Goal: Task Accomplishment & Management: Manage account settings

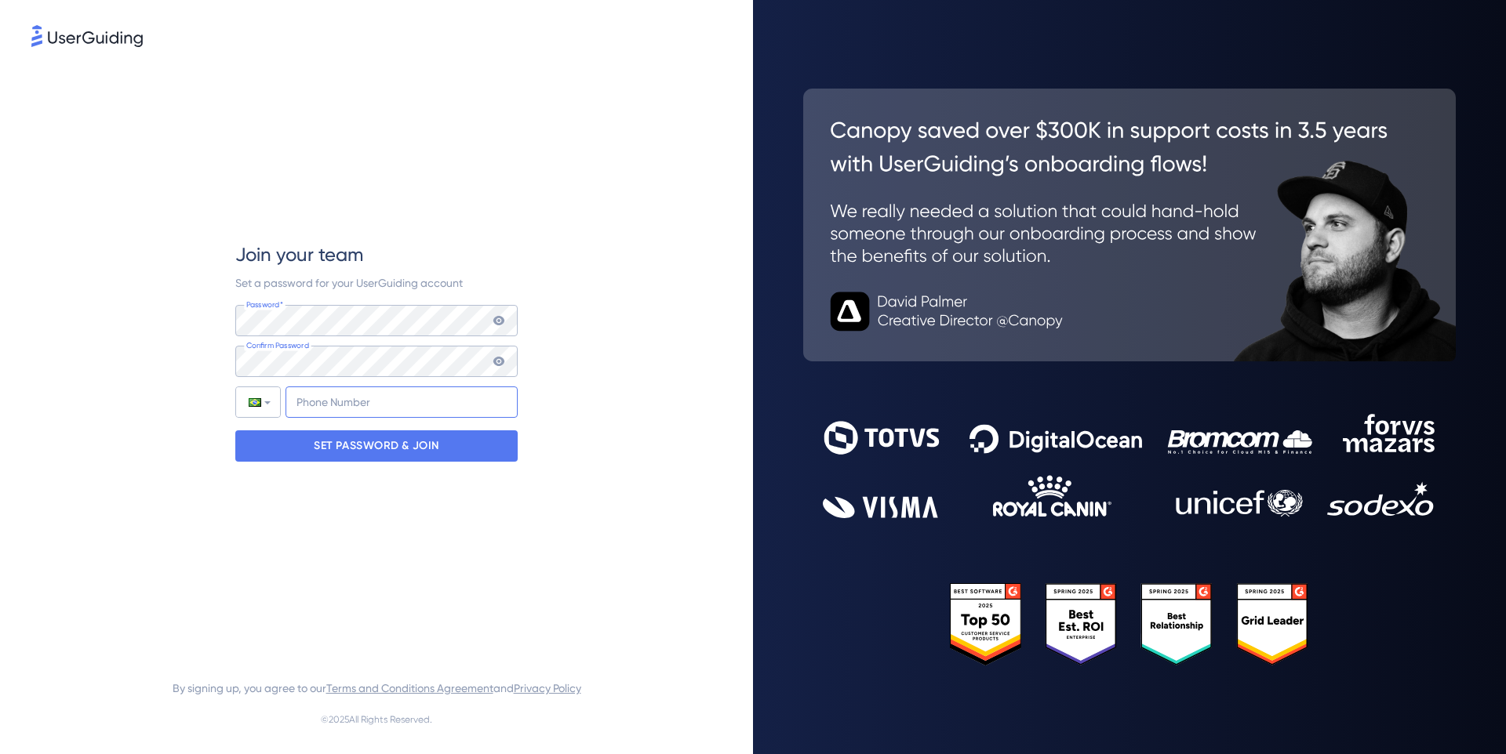
click at [391, 398] on input "+55" at bounding box center [401, 402] width 232 height 31
type input "+55 (51) 982480686"
click at [399, 438] on p "SET PASSWORD & JOIN" at bounding box center [376, 446] width 125 height 25
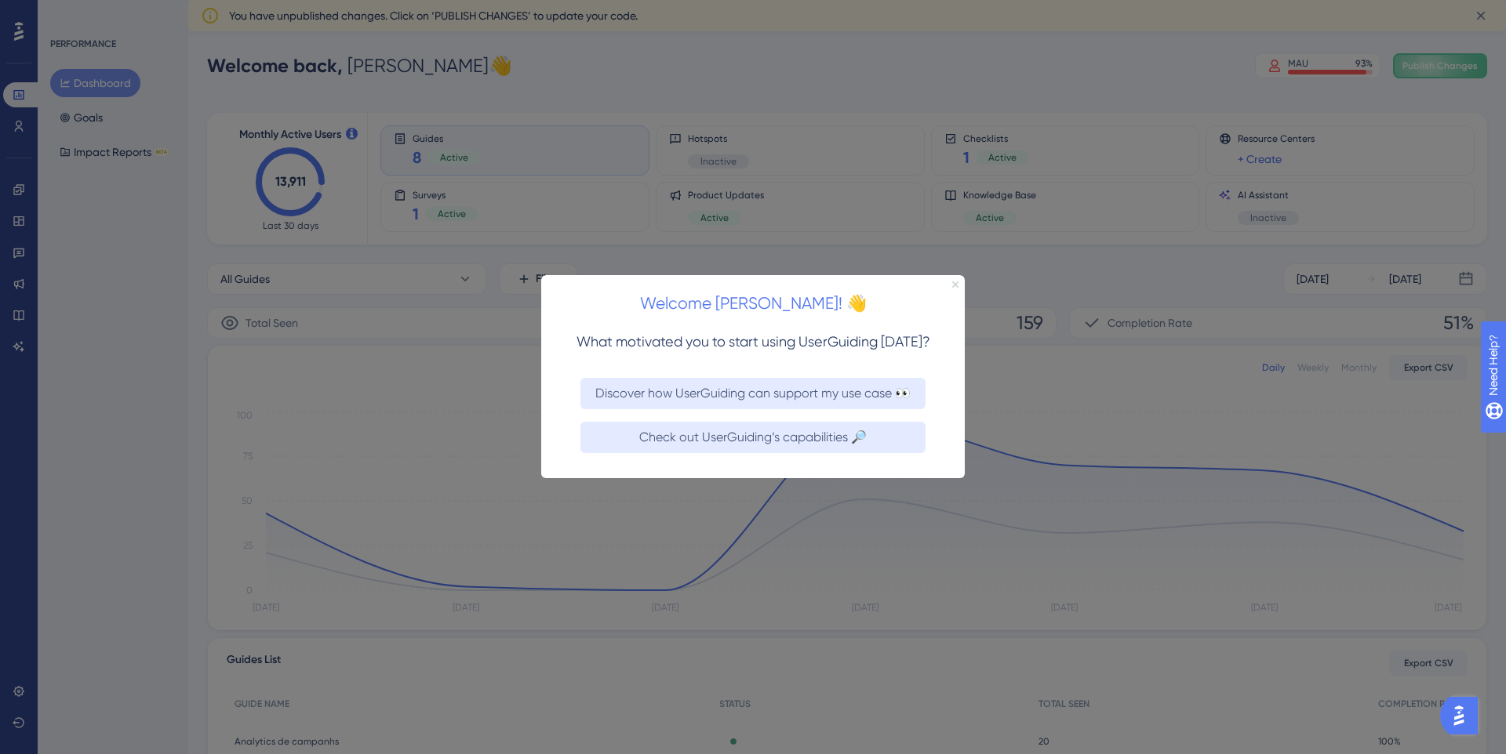
click at [956, 286] on icon "Close Preview" at bounding box center [955, 285] width 6 height 6
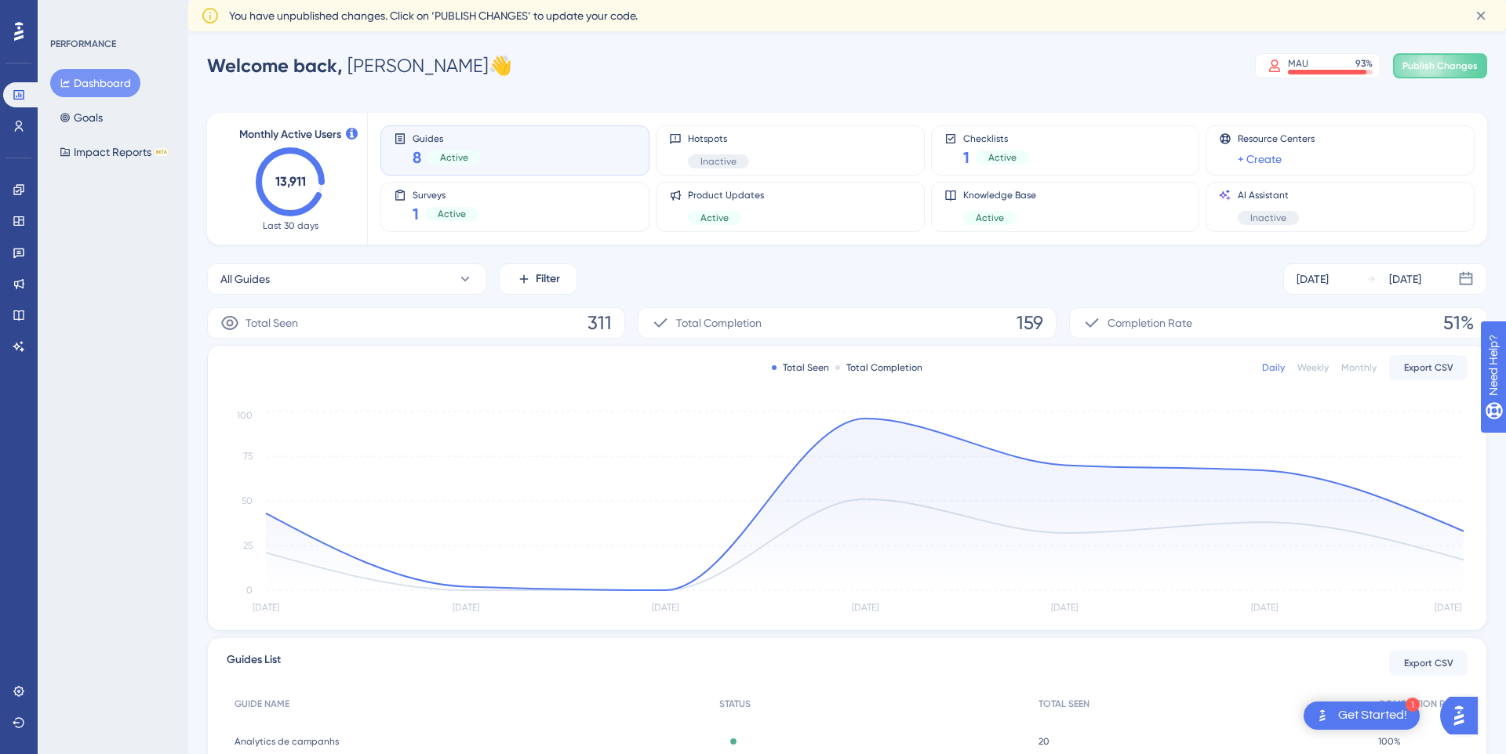
click at [162, 237] on div "PERFORMANCE Dashboard Goals Impact Reports BETA" at bounding box center [113, 377] width 151 height 754
click at [27, 128] on link at bounding box center [18, 126] width 31 height 25
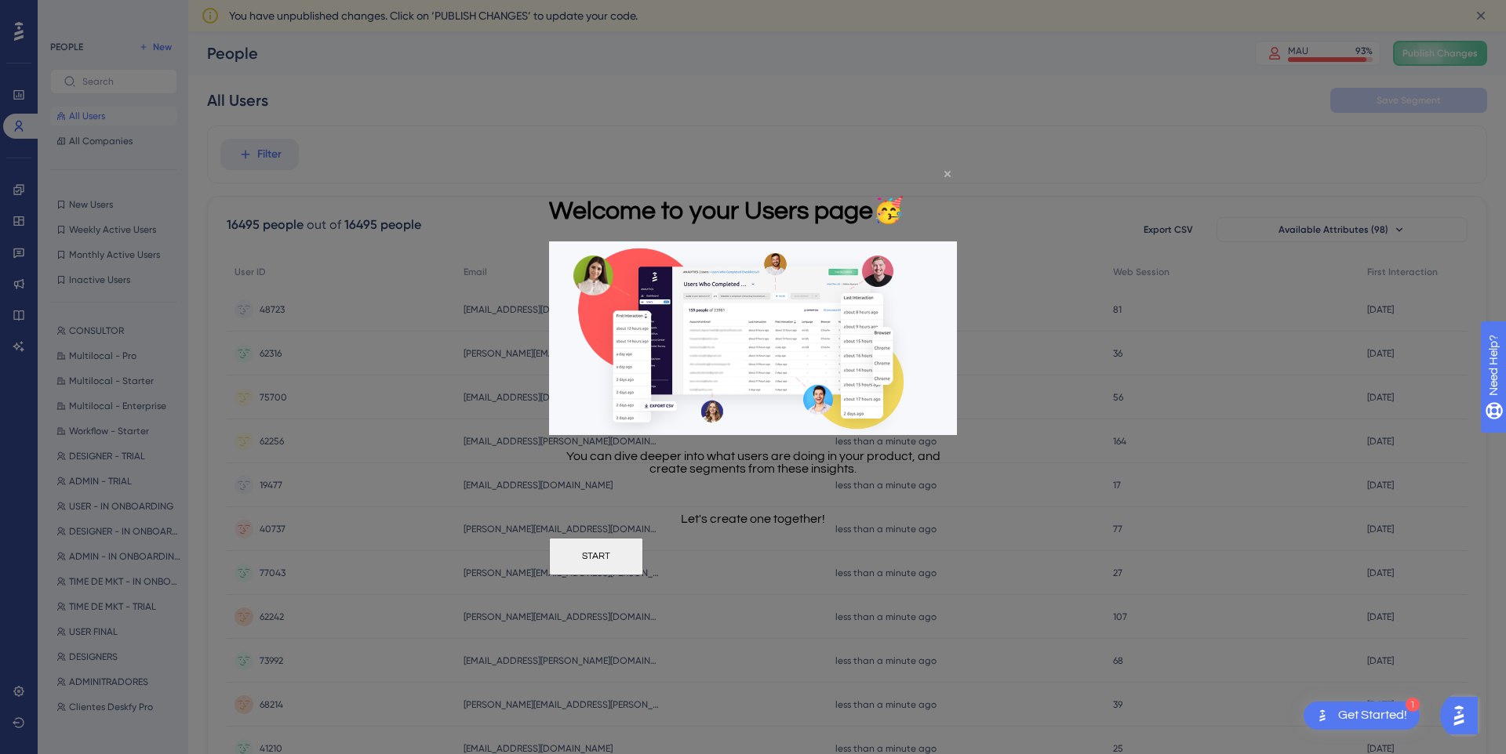
click at [946, 171] on icon "Close Preview" at bounding box center [947, 174] width 6 height 6
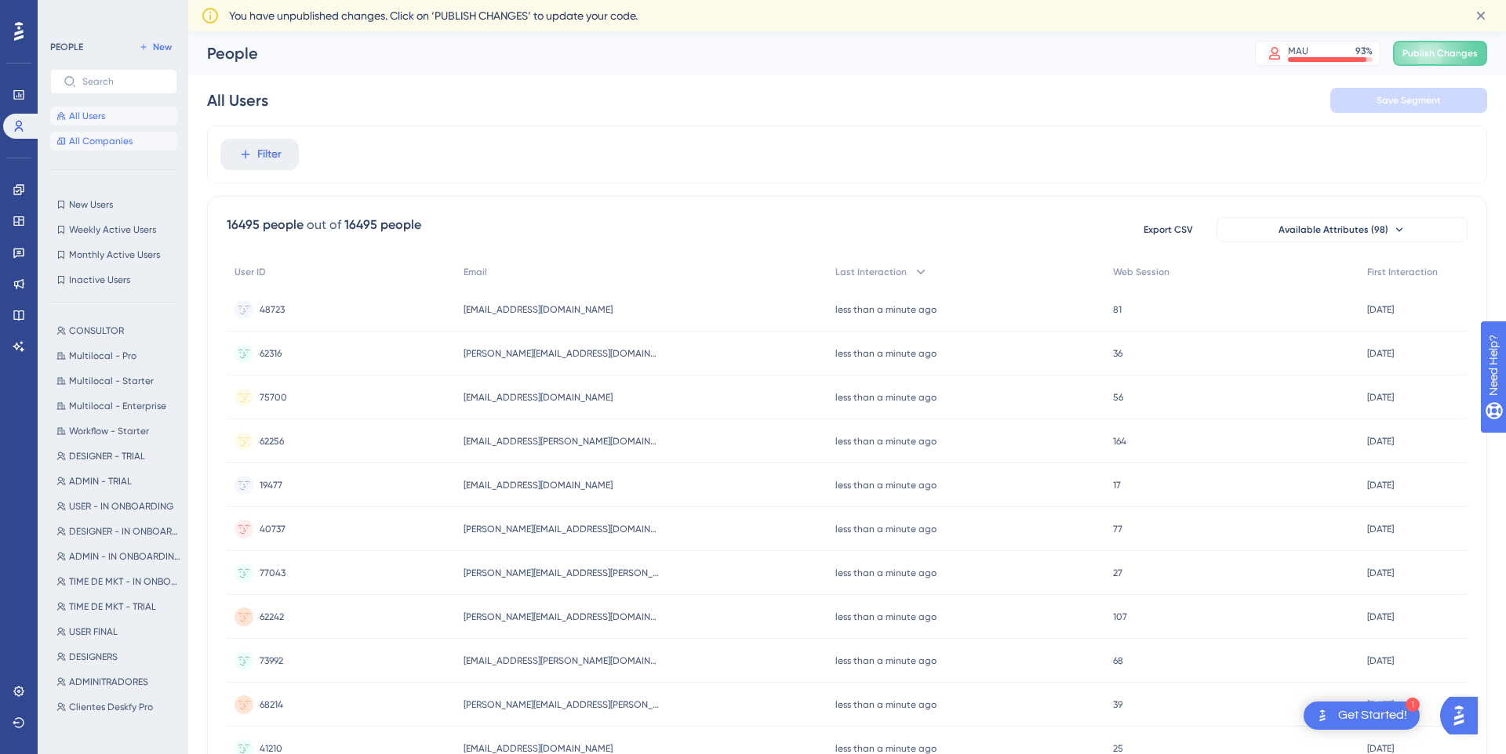
click at [158, 135] on button "All Companies" at bounding box center [113, 141] width 127 height 19
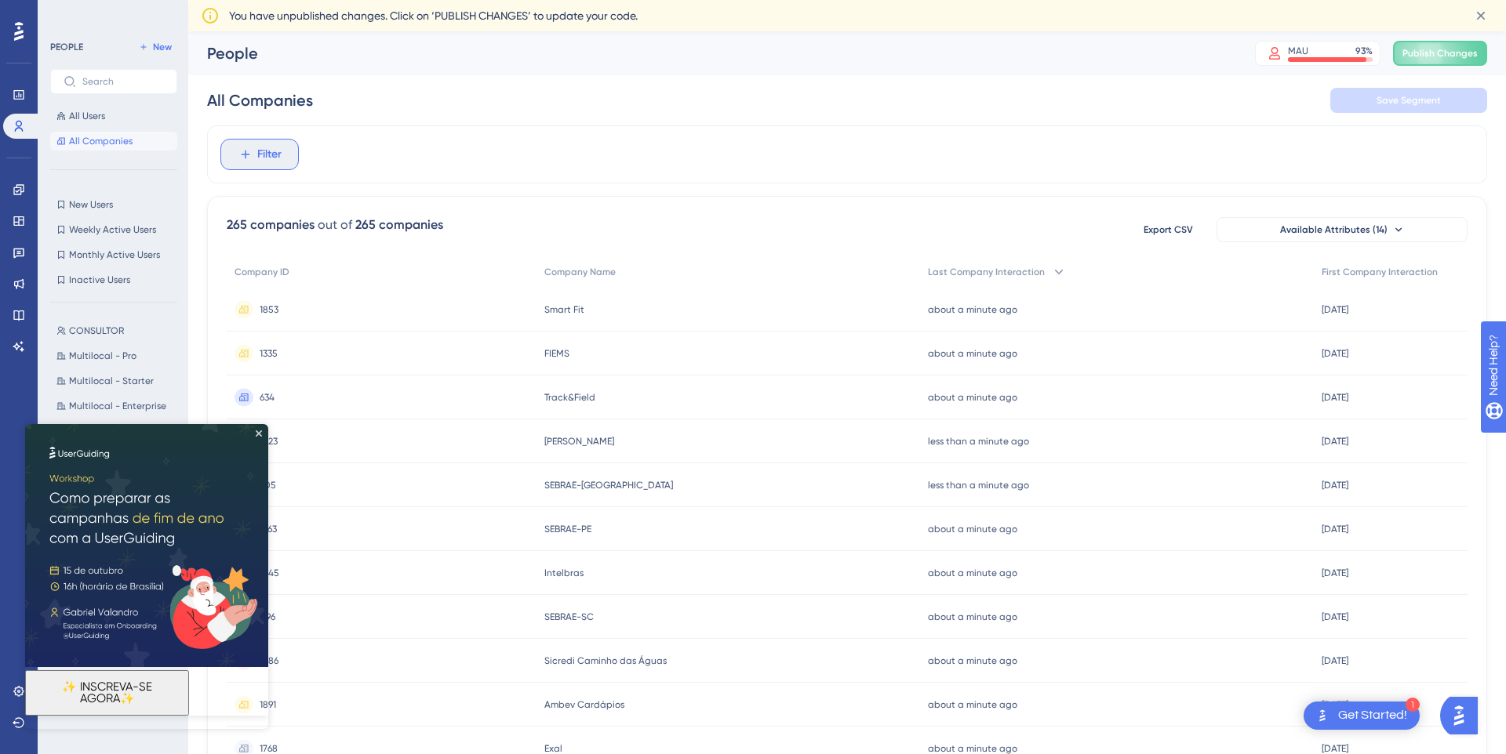
click at [267, 146] on span "Filter" at bounding box center [269, 154] width 24 height 19
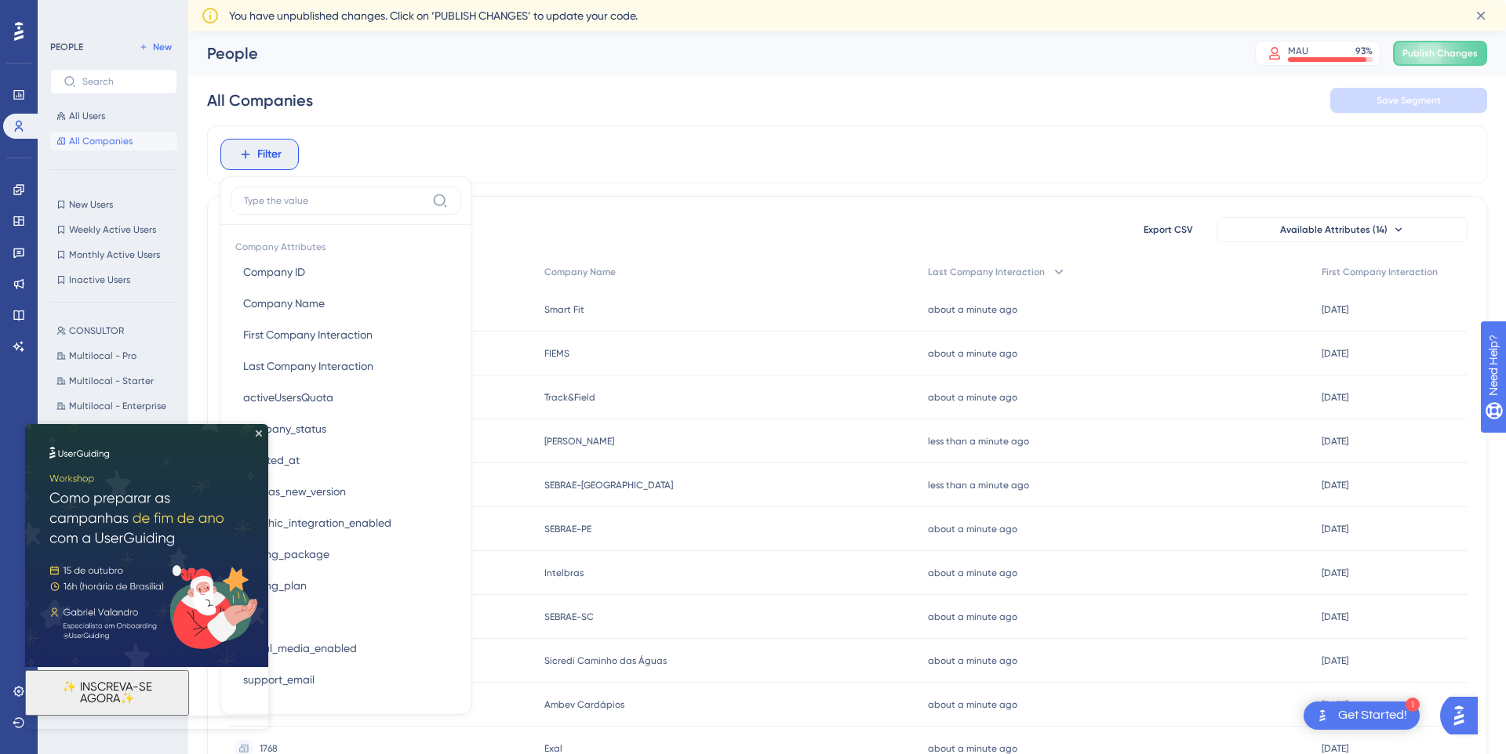
scroll to position [69, 0]
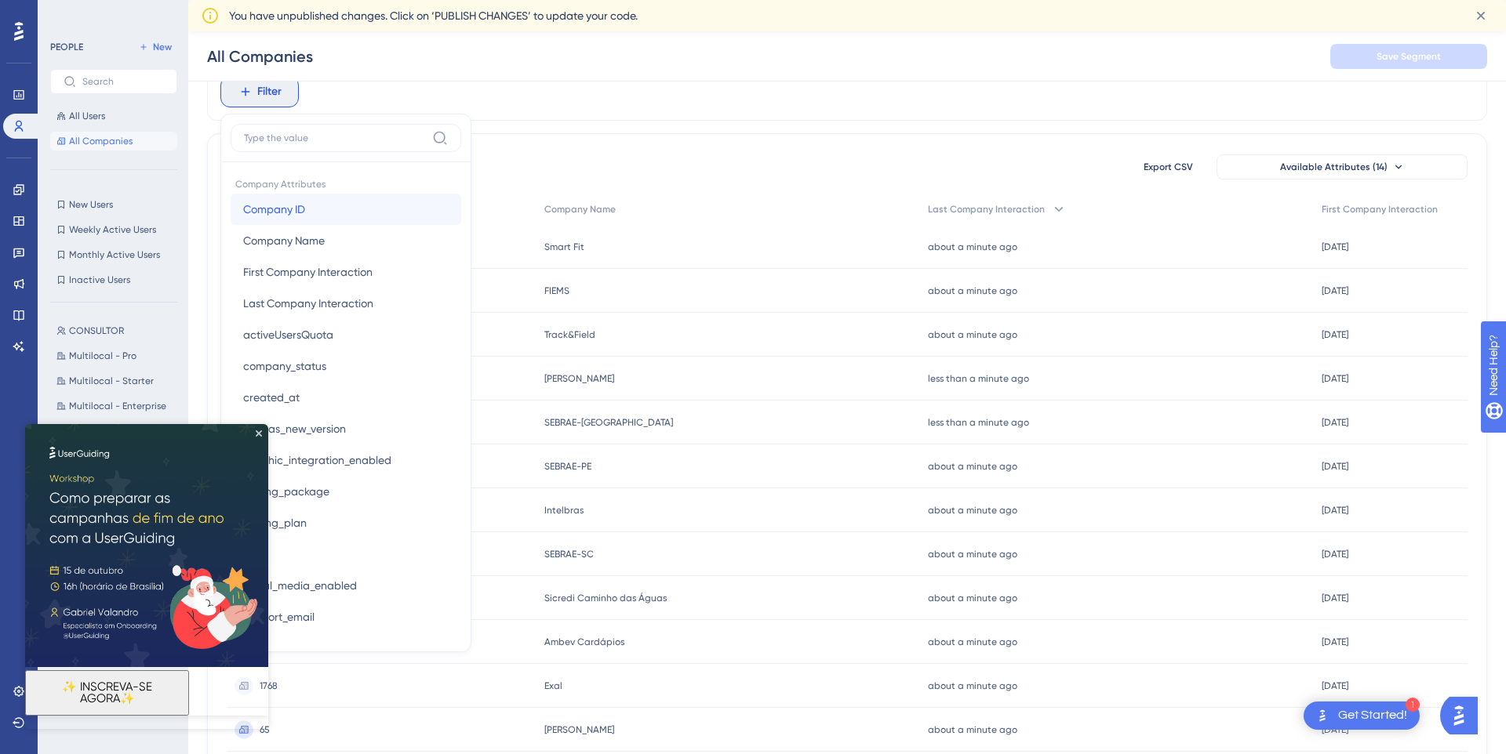
click at [313, 212] on button "Company ID Company ID" at bounding box center [346, 209] width 231 height 31
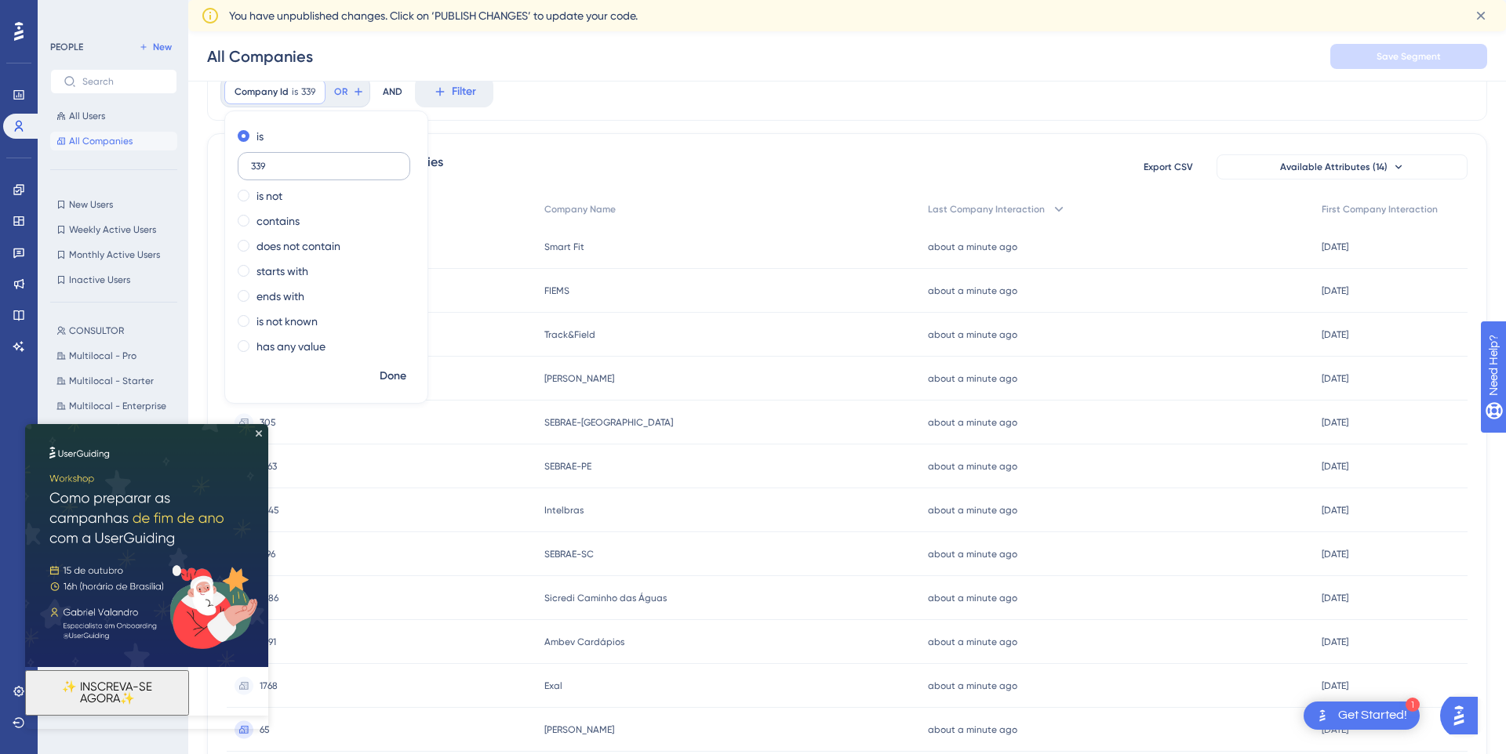
type input "339"
click at [398, 369] on span "Done" at bounding box center [393, 376] width 27 height 19
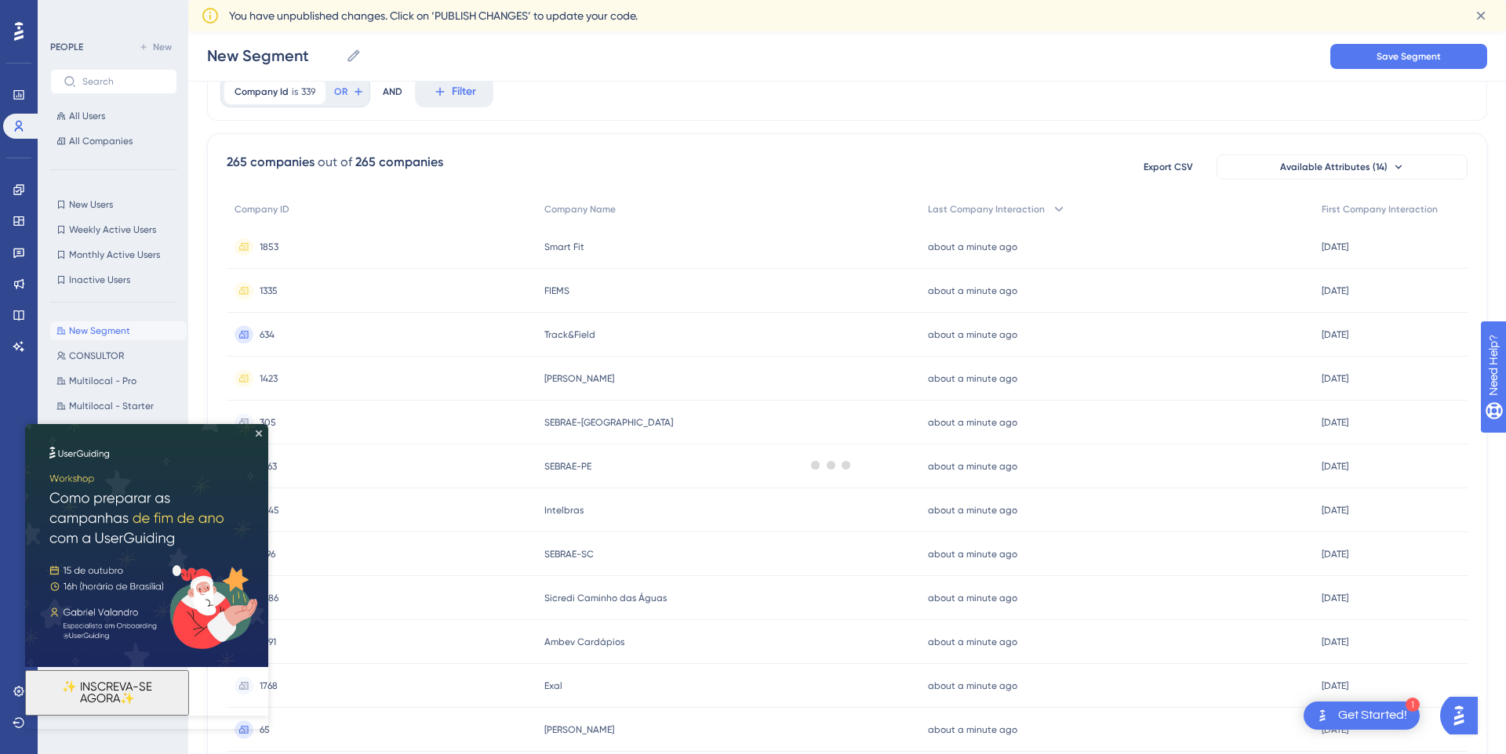
scroll to position [0, 0]
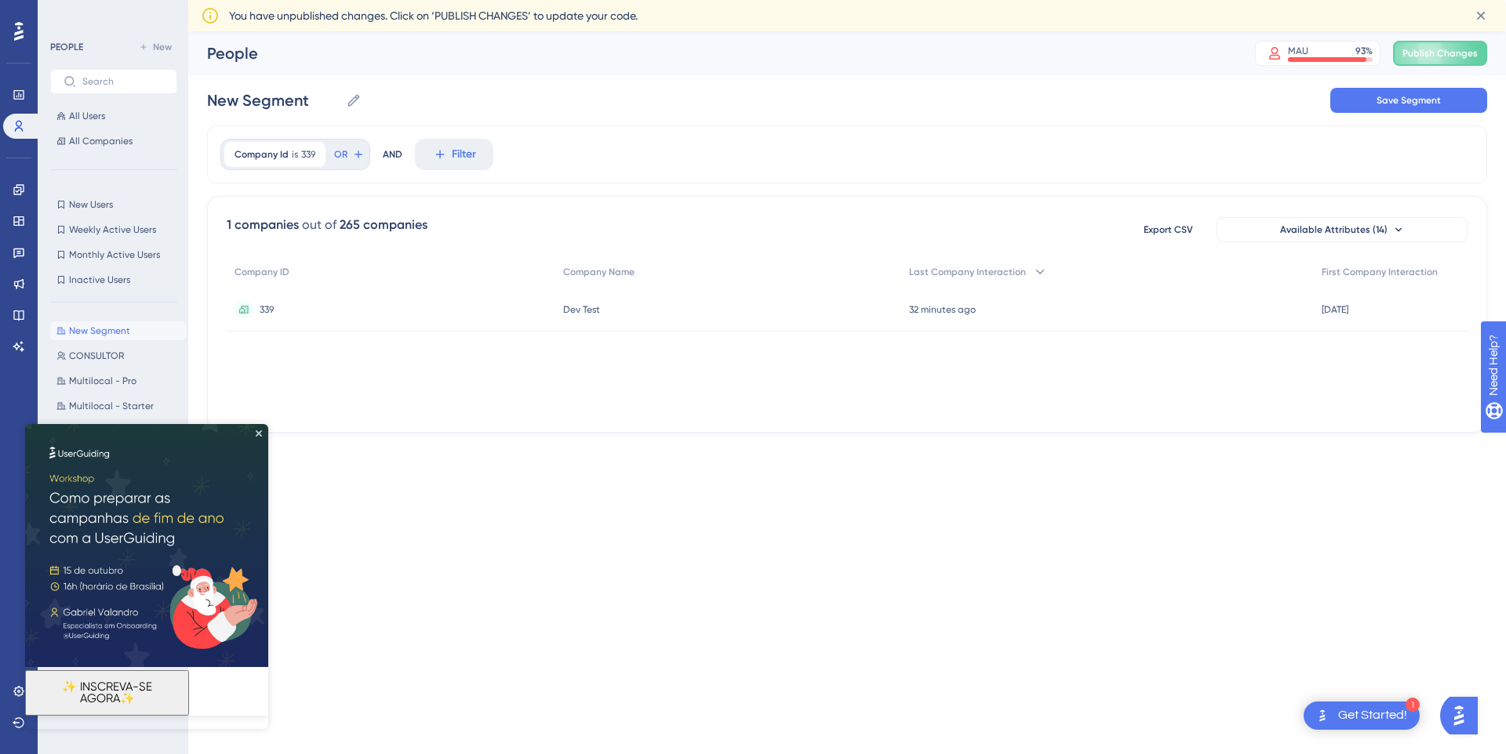
click at [326, 311] on div "339 339" at bounding box center [391, 310] width 329 height 44
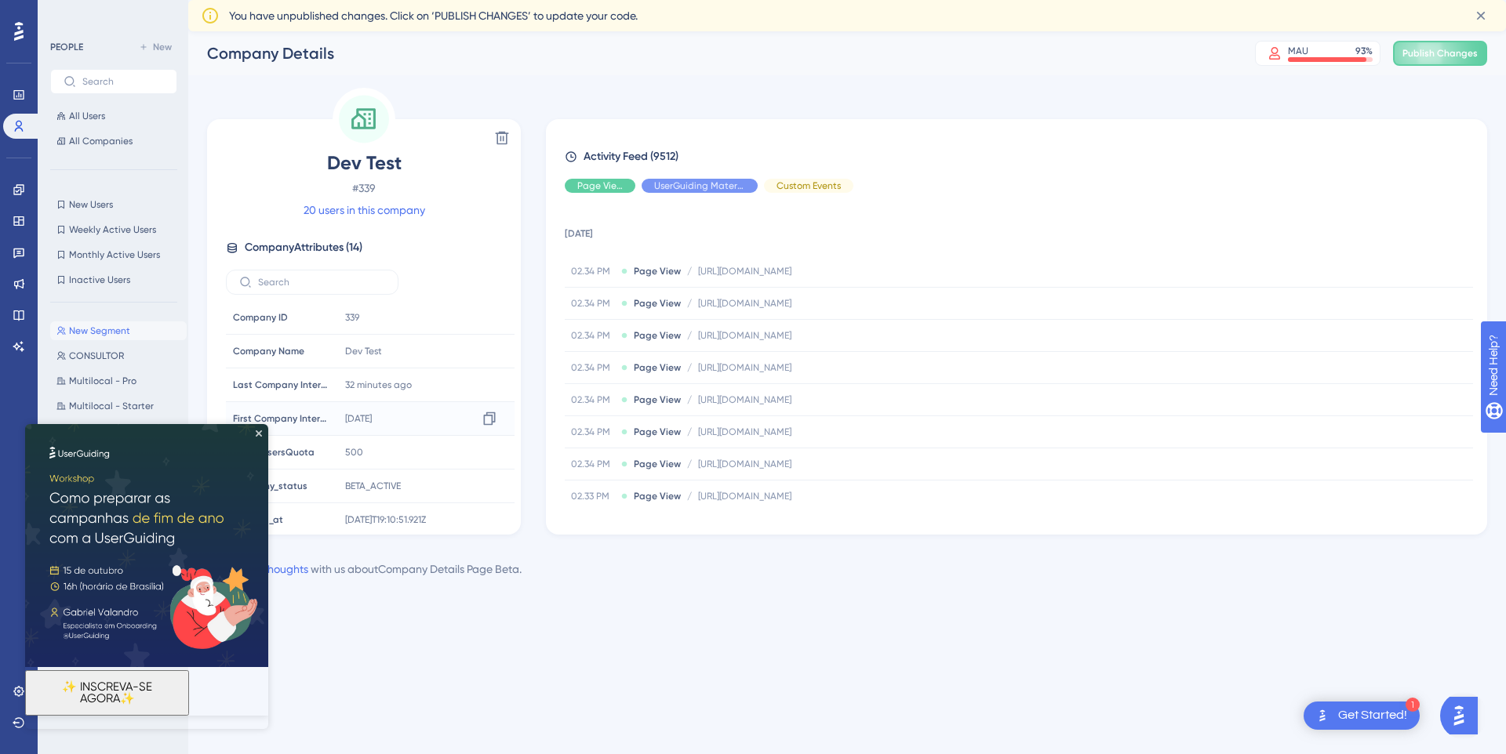
scroll to position [242, 0]
click at [260, 434] on icon "Close Preview" at bounding box center [259, 434] width 6 height 6
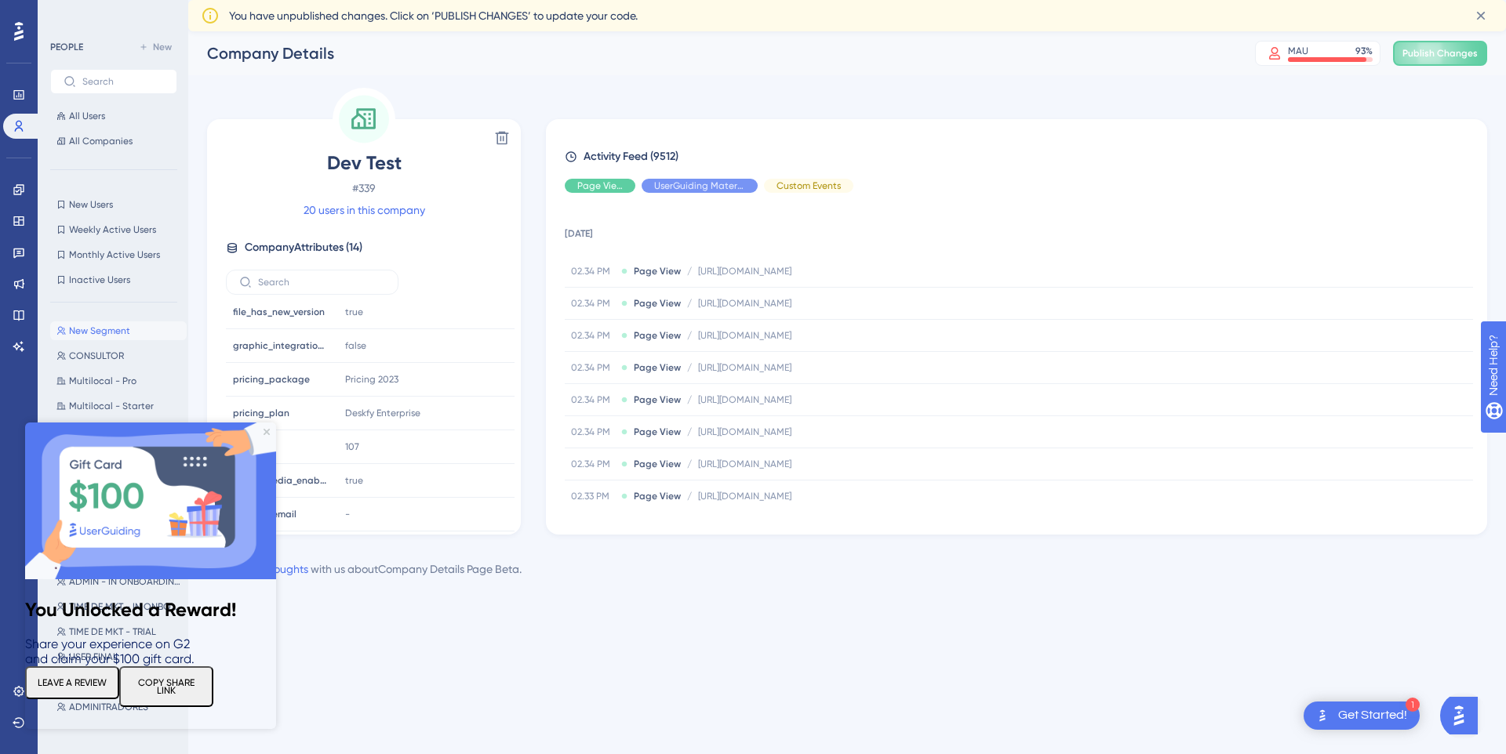
scroll to position [0, 0]
click at [269, 433] on icon "Close Preview" at bounding box center [267, 432] width 6 height 6
